Goal: Information Seeking & Learning: Learn about a topic

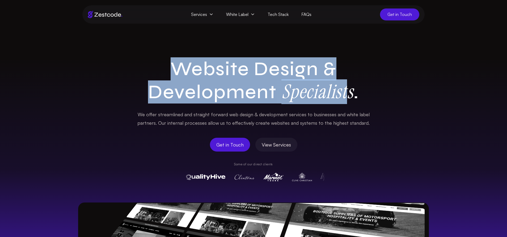
drag, startPoint x: 177, startPoint y: 67, endPoint x: 344, endPoint y: 93, distance: 169.1
click at [344, 93] on h1 "Website Design & Development Specialists ." at bounding box center [253, 81] width 238 height 46
click at [245, 13] on span "White Label" at bounding box center [240, 14] width 41 height 12
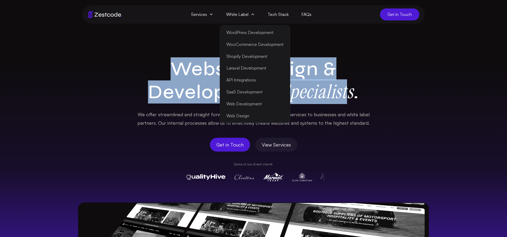
click at [210, 15] on icon at bounding box center [211, 14] width 4 height 4
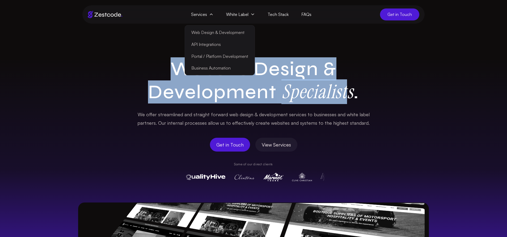
click at [219, 31] on link "Web Design & Development" at bounding box center [219, 33] width 67 height 12
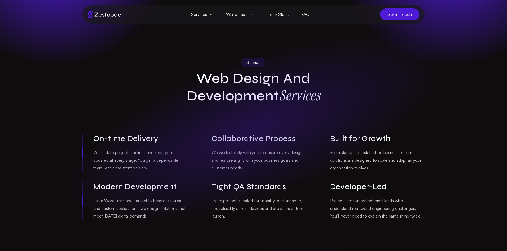
click at [251, 13] on icon at bounding box center [252, 14] width 4 height 4
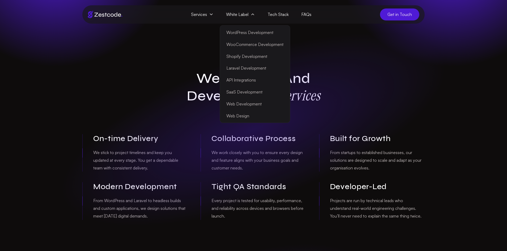
click at [238, 111] on link "Web Design" at bounding box center [255, 116] width 68 height 12
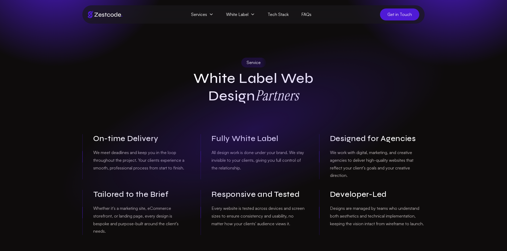
click at [232, 15] on span "White Label" at bounding box center [240, 14] width 41 height 12
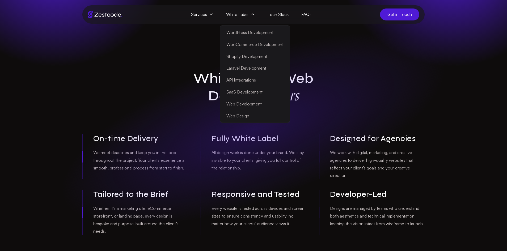
click at [237, 103] on link "Web Development" at bounding box center [255, 104] width 68 height 12
